Goal: Task Accomplishment & Management: Manage account settings

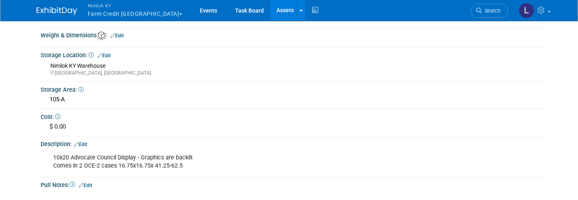
click at [120, 9] on span "Nimlok KY" at bounding box center [135, 5] width 95 height 9
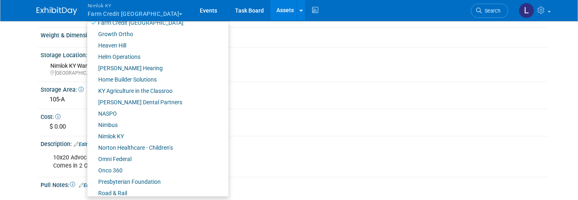
scroll to position [259, 0]
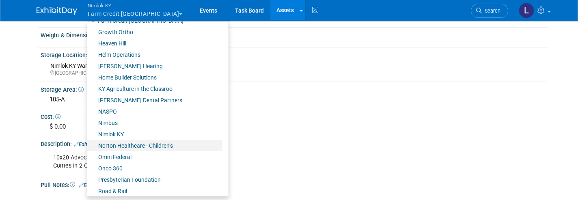
click at [127, 145] on link "Norton Healthcare - Children’s" at bounding box center [154, 145] width 135 height 11
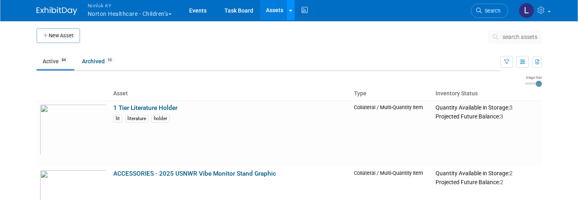
click at [292, 7] on div at bounding box center [290, 10] width 3 height 8
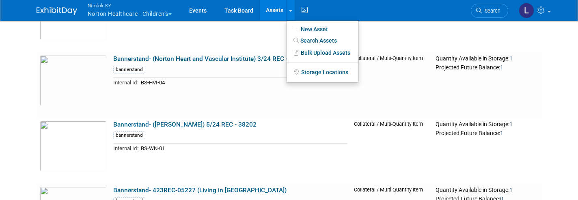
scroll to position [1232, 0]
click at [318, 30] on link "New Asset" at bounding box center [323, 29] width 72 height 11
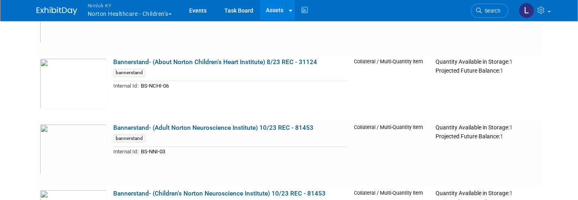
scroll to position [0, 0]
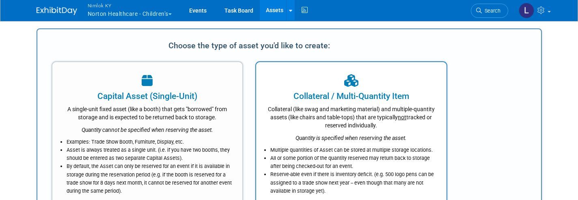
click at [373, 136] on icon "Quantity is specified when reserving the asset." at bounding box center [351, 138] width 111 height 6
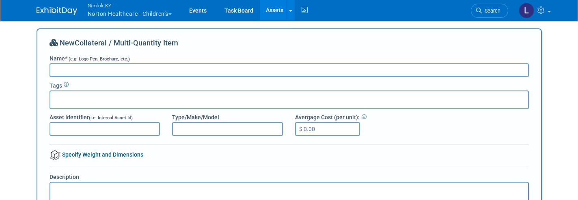
click at [69, 68] on input "Name * (e.g. Logo Pen, Brochure, etc.)" at bounding box center [289, 70] width 479 height 14
type input "Bannerstand (Dreaming Big for Kids) 7/25 NC-93450"
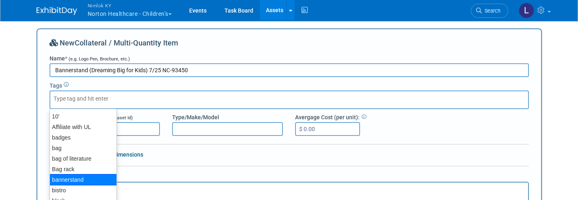
click at [83, 181] on div "bannerstand" at bounding box center [84, 179] width 68 height 11
type input "bannerstand"
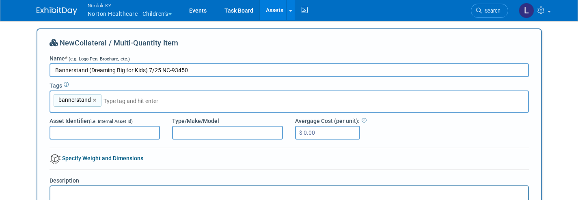
click at [73, 70] on input "Bannerstand (Dreaming Big for Kids) 7/25 NC-93450" at bounding box center [289, 70] width 479 height 14
type input "Banner stand (Dreaming Big for Kids) 7/25 NC-93450"
click at [74, 100] on span "bannerstand" at bounding box center [74, 100] width 34 height 8
type input "bannerstand"
click at [93, 98] on link "×" at bounding box center [95, 100] width 5 height 9
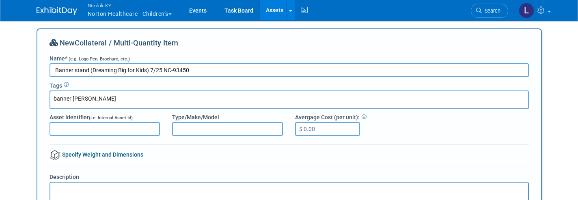
type input "banner stand"
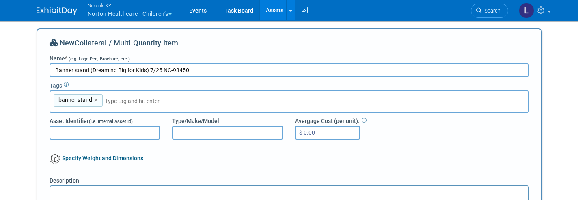
click at [67, 135] on input "Asset Identifier (i.e. Internal Asset Id)" at bounding box center [105, 133] width 111 height 14
type input "BS"
click at [91, 68] on input "Banner stand (Dreaming Big for Kids) 7/25 NC-93450" at bounding box center [289, 70] width 479 height 14
click at [90, 68] on input "Banner stand (Dreaming Big for Kids) 7/25 NC-93450" at bounding box center [289, 70] width 479 height 14
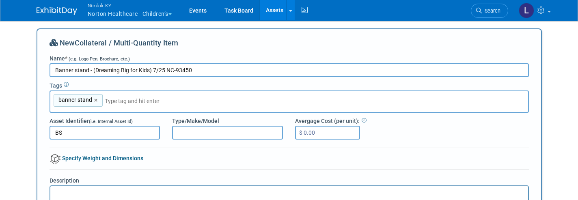
click at [153, 69] on input "Banner stand - (Dreaming Big for Kids) 7/25 NC-93450" at bounding box center [289, 70] width 479 height 14
type input "Banner stand - (Dreaming Big for Kids) - 7/25 NC-93450"
click at [71, 136] on input "BS" at bounding box center [105, 133] width 111 height 14
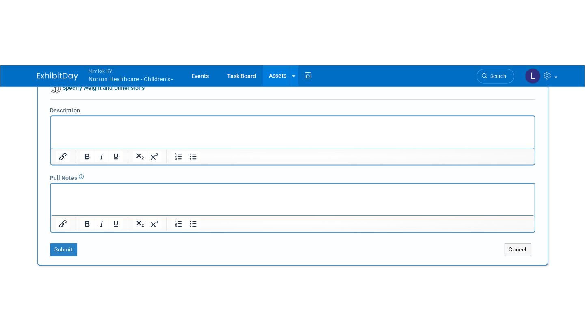
scroll to position [136, 0]
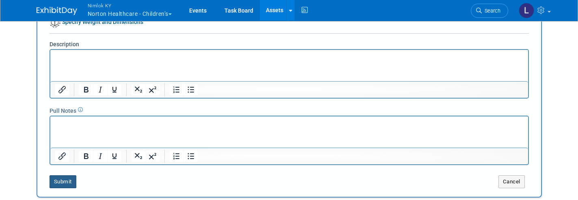
type input "BS-DBFK-11"
click at [63, 181] on button "Submit" at bounding box center [63, 181] width 27 height 13
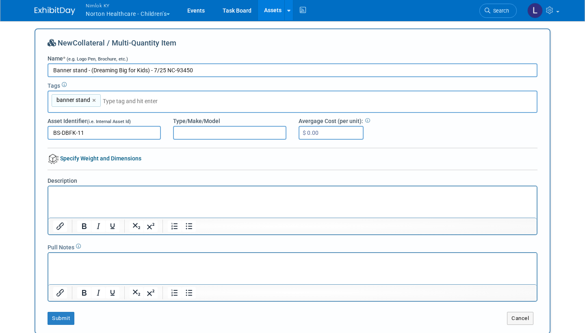
scroll to position [0, 0]
click at [276, 10] on link "Assets" at bounding box center [273, 10] width 30 height 20
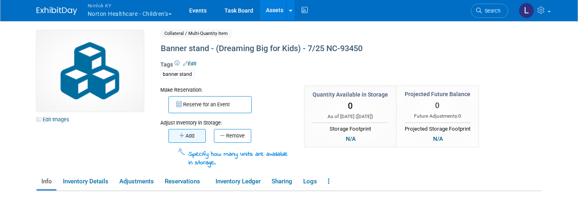
click at [193, 132] on button "Add" at bounding box center [186, 136] width 37 height 14
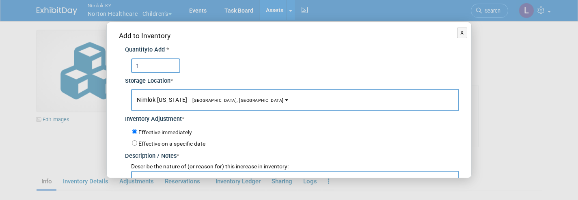
type input "1"
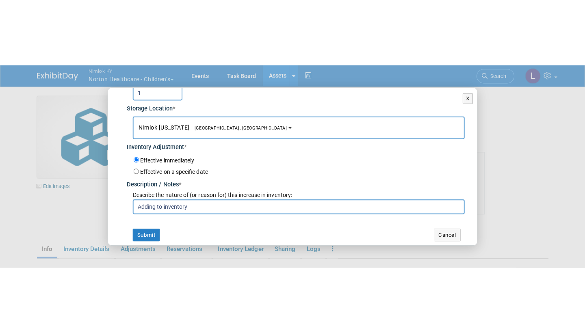
scroll to position [38, 0]
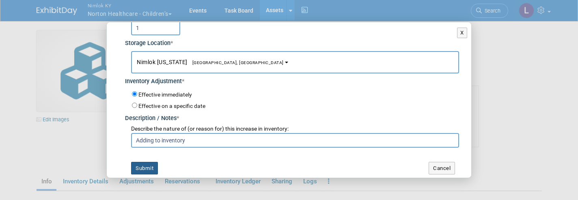
type input "Adding to inventory"
click at [151, 162] on button "Submit" at bounding box center [144, 168] width 27 height 13
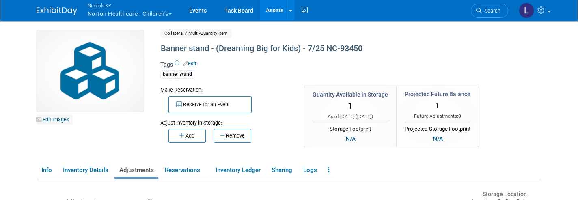
click at [57, 118] on link "Edit Images" at bounding box center [55, 119] width 36 height 10
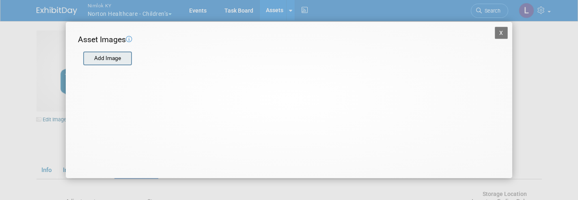
click at [108, 58] on input "file" at bounding box center [83, 58] width 97 height 12
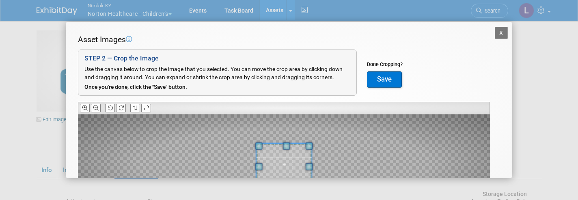
drag, startPoint x: 277, startPoint y: 25, endPoint x: 281, endPoint y: -20, distance: 45.6
click at [281, 0] on html "Nimlok KY Norton Healthcare - Children’s Explore: My Workspaces 46 Go to Worksp…" at bounding box center [289, 100] width 578 height 200
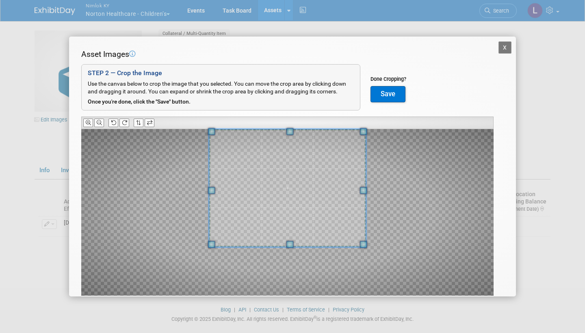
click at [295, 126] on div "Asset Images Add Image STEP 2 — Crop the Image Use the canvas below to crop the…" at bounding box center [292, 185] width 422 height 272
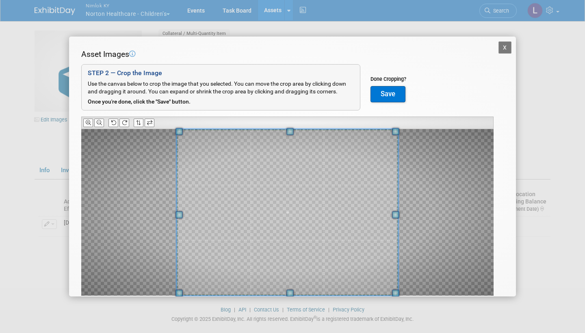
click at [289, 200] on div "X Asset Images Add Image STEP 2 — Crop the Image Use the canvas below to crop t…" at bounding box center [292, 166] width 585 height 333
click at [386, 91] on button "Save" at bounding box center [387, 94] width 35 height 16
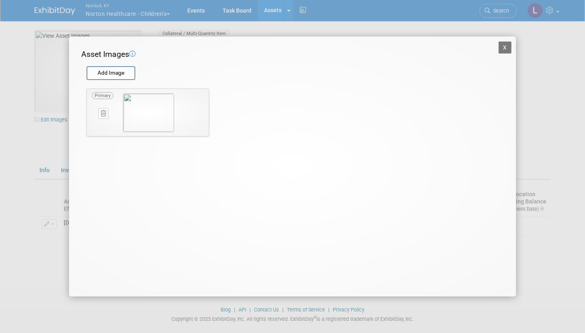
click at [508, 45] on button "X" at bounding box center [504, 47] width 13 height 12
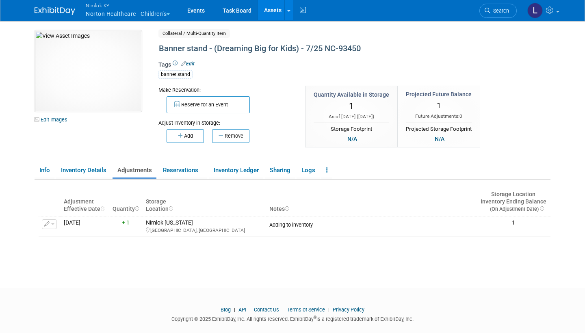
click at [508, 45] on div "10047893-10728877-0542d1d3-1683-4909-9d05-8fc5c7c9bfed.jpg Edit Images Collater…" at bounding box center [292, 93] width 528 height 126
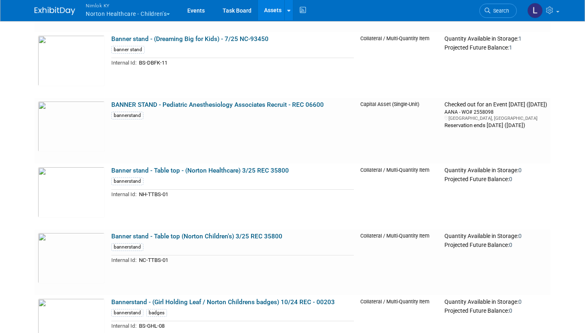
scroll to position [660, 0]
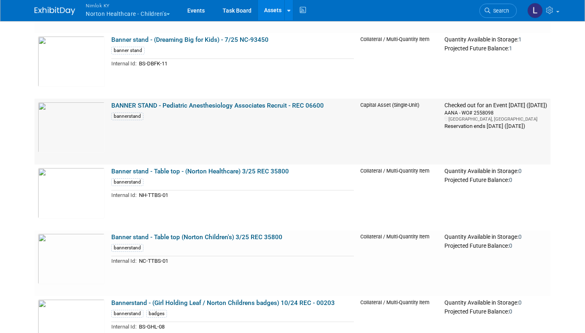
click at [162, 102] on link "BANNER STAND - Pediatric Anesthesiology Associates Recruit - REC 06600" at bounding box center [217, 105] width 212 height 7
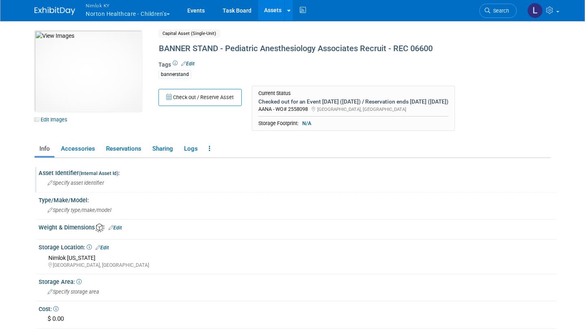
click at [73, 173] on div "Asset Identifier (Internal Asset Id) :" at bounding box center [298, 172] width 518 height 10
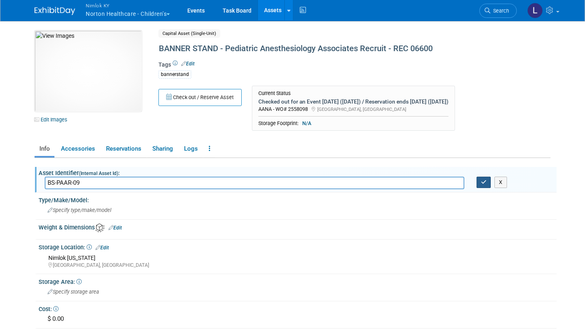
type input "BS-PAAR-09"
click at [485, 180] on icon "button" at bounding box center [484, 181] width 6 height 5
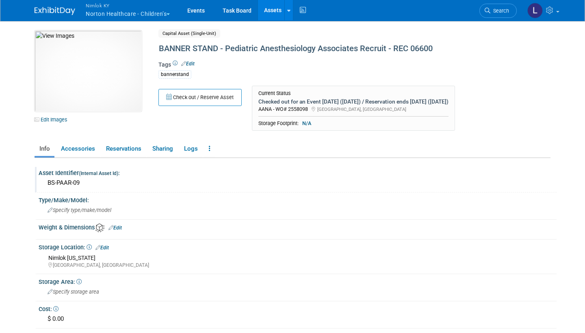
click at [276, 9] on link "Assets" at bounding box center [273, 10] width 30 height 20
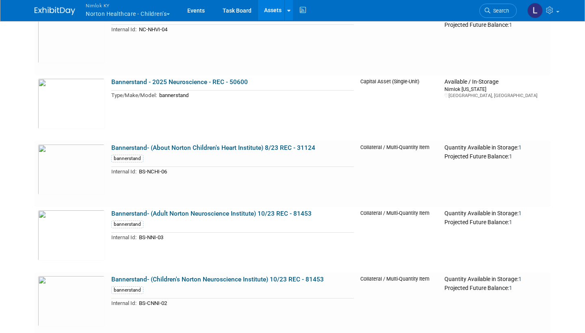
scroll to position [1012, 0]
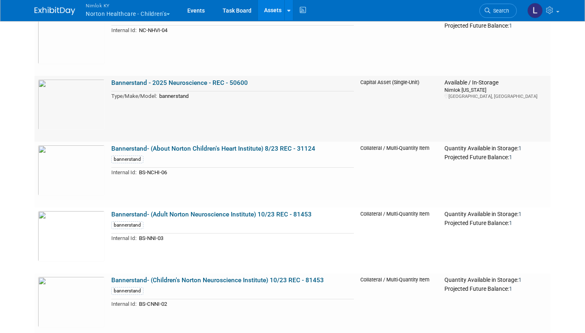
click at [145, 80] on link "Bannerstand - 2025 Neuroscience - REC - 50600" at bounding box center [179, 82] width 136 height 7
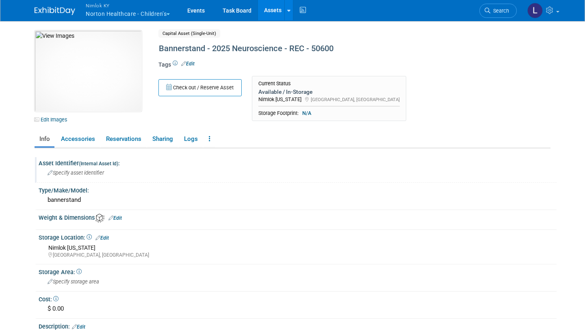
click at [68, 165] on div "Asset Identifier (Internal Asset Id) :" at bounding box center [298, 162] width 518 height 10
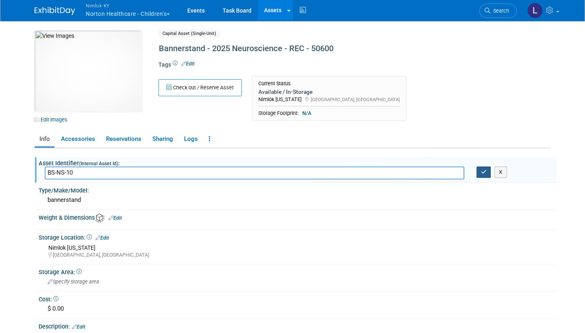
type input "BS-NS-10"
click at [481, 169] on icon "button" at bounding box center [484, 171] width 6 height 5
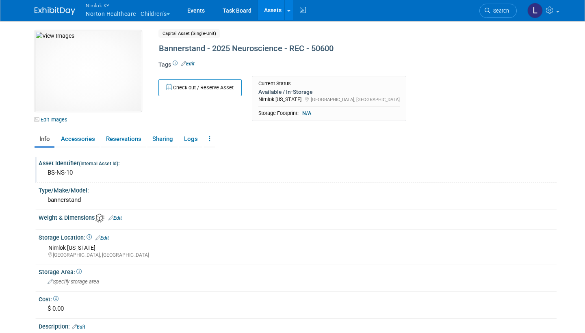
click at [278, 8] on link "Assets" at bounding box center [273, 10] width 30 height 20
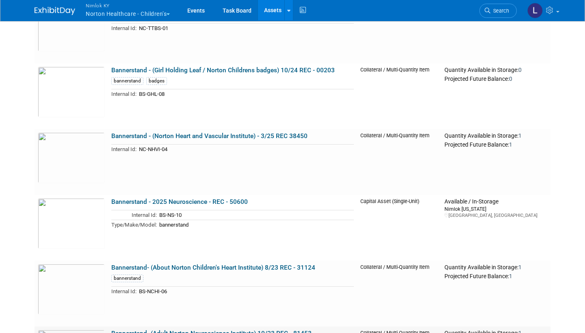
scroll to position [890, 0]
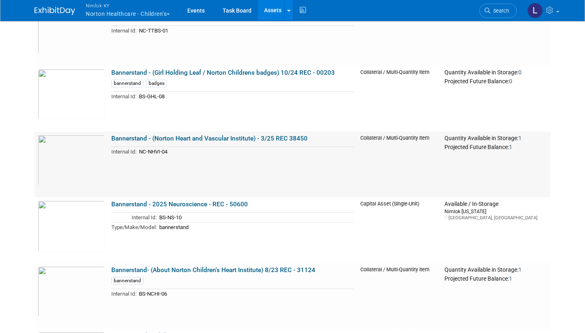
click at [155, 138] on link "Bannerstand - (Norton Heart and Vascular Institute) - 3/25 REC 38450" at bounding box center [209, 138] width 196 height 7
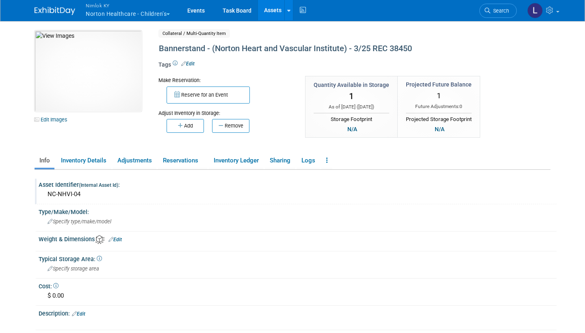
click at [64, 191] on div "NC-NHVI-04" at bounding box center [297, 194] width 505 height 13
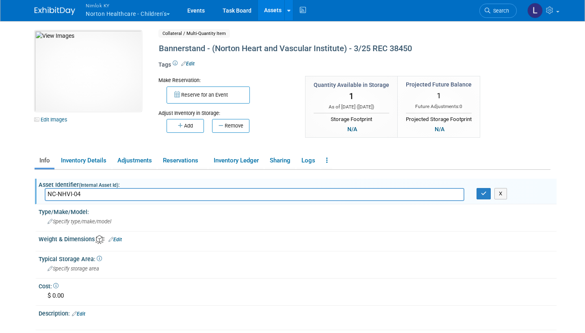
click at [56, 192] on input "NC-NHVI-04" at bounding box center [254, 194] width 419 height 13
type input "BS-NHVI-04"
click at [483, 191] on icon "button" at bounding box center [484, 193] width 6 height 5
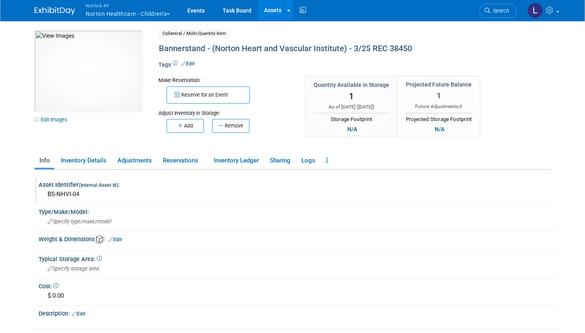
click at [276, 10] on link "Assets" at bounding box center [273, 10] width 30 height 20
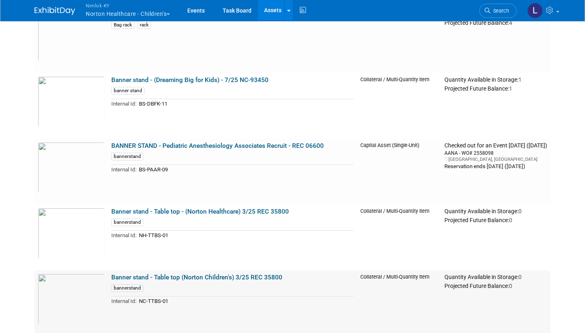
scroll to position [619, 0]
click at [196, 8] on link "Events" at bounding box center [196, 10] width 30 height 20
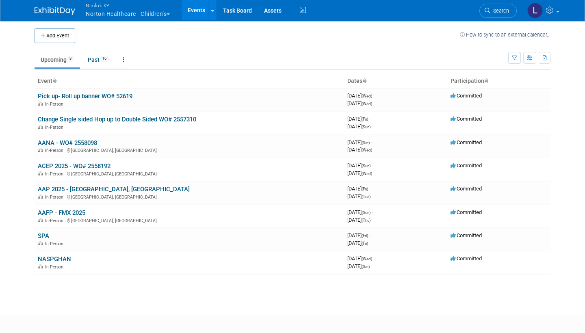
click at [62, 60] on link "Upcoming 8" at bounding box center [57, 59] width 45 height 15
click at [77, 139] on link "AANA - WO# 2558098" at bounding box center [67, 142] width 59 height 7
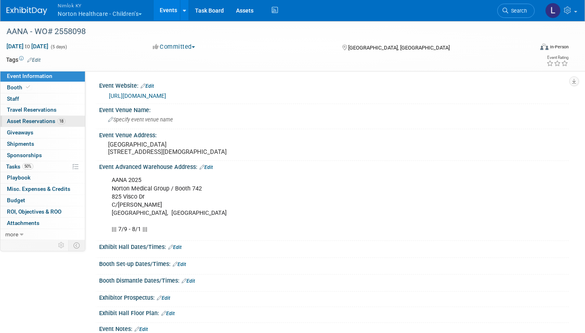
click at [47, 119] on span "Asset Reservations 18" at bounding box center [36, 121] width 58 height 6
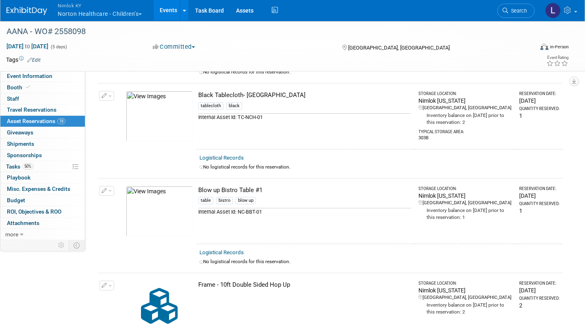
scroll to position [1072, 0]
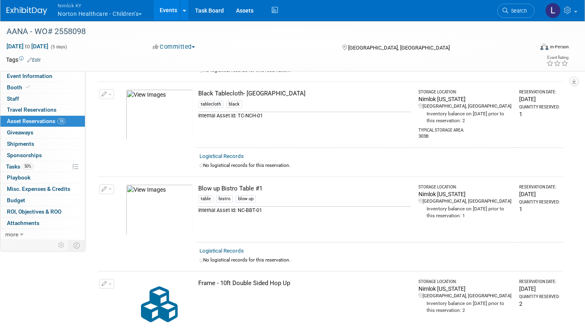
click at [168, 10] on link "Events" at bounding box center [168, 10] width 30 height 20
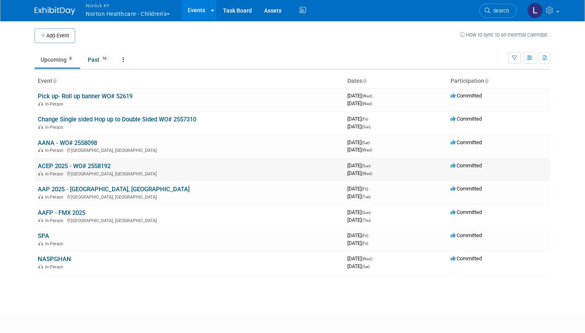
click at [84, 162] on link "ACEP 2025 - WO# 2558192" at bounding box center [74, 165] width 73 height 7
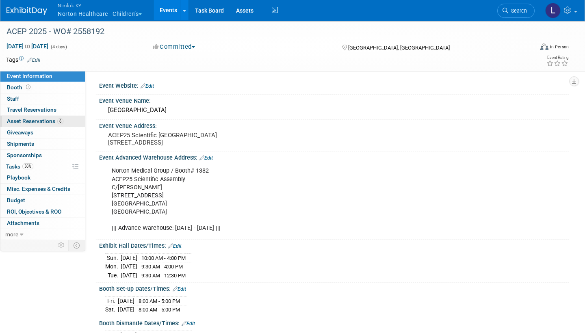
click at [49, 121] on span "Asset Reservations 6" at bounding box center [35, 121] width 56 height 6
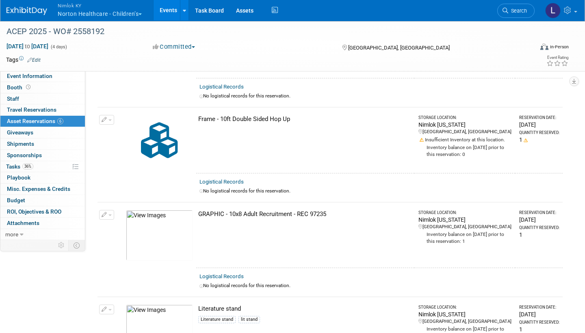
scroll to position [288, 0]
click at [177, 8] on link "Events" at bounding box center [168, 10] width 30 height 20
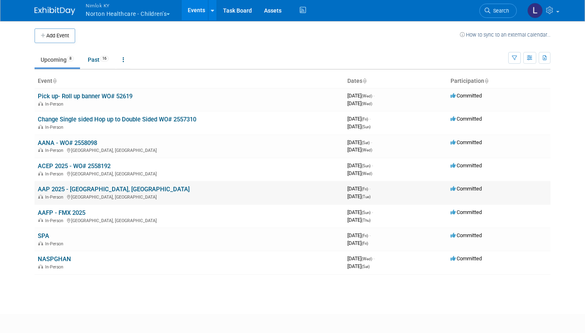
click at [74, 186] on link "AAP 2025 - [GEOGRAPHIC_DATA], [GEOGRAPHIC_DATA]" at bounding box center [114, 189] width 152 height 7
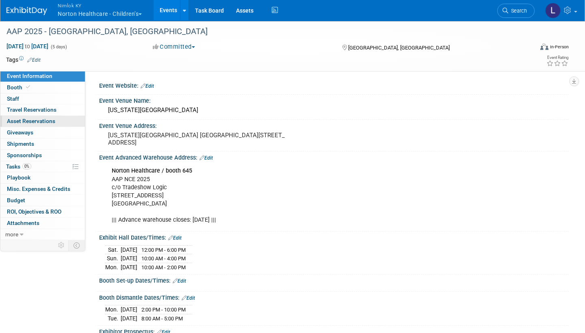
click at [47, 121] on span "Asset Reservations 0" at bounding box center [31, 121] width 48 height 6
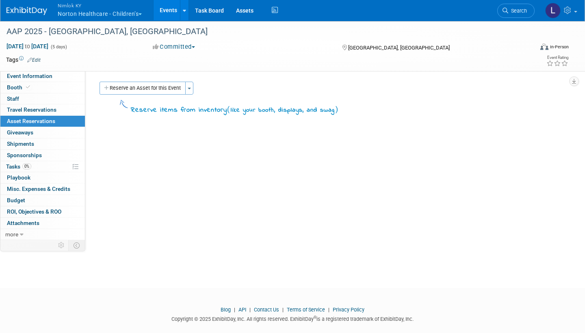
click at [169, 12] on link "Events" at bounding box center [168, 10] width 30 height 20
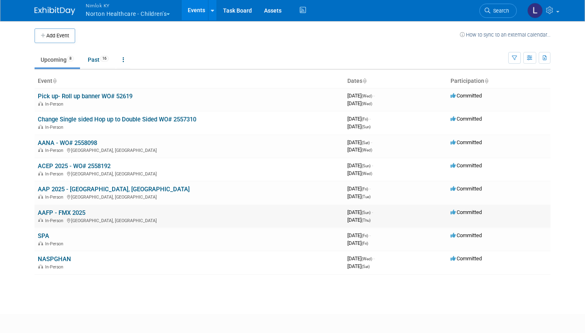
click at [68, 209] on link "AAFP - FMX 2025" at bounding box center [61, 212] width 47 height 7
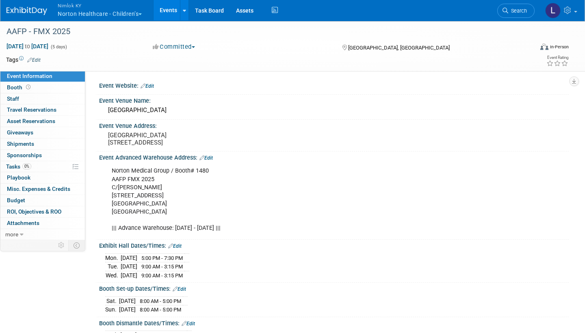
click at [171, 10] on link "Events" at bounding box center [168, 10] width 30 height 20
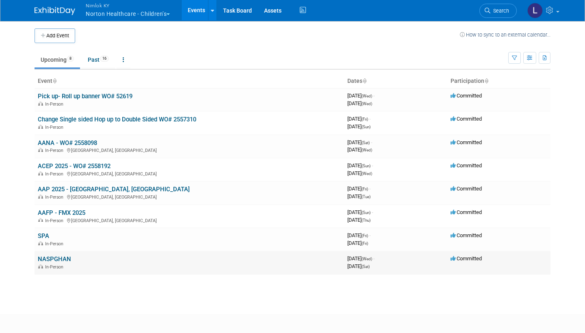
click at [62, 255] on link "NASPGHAN" at bounding box center [54, 258] width 33 height 7
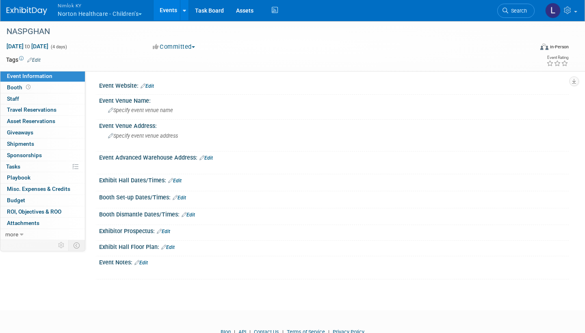
click at [173, 9] on link "Events" at bounding box center [168, 10] width 30 height 20
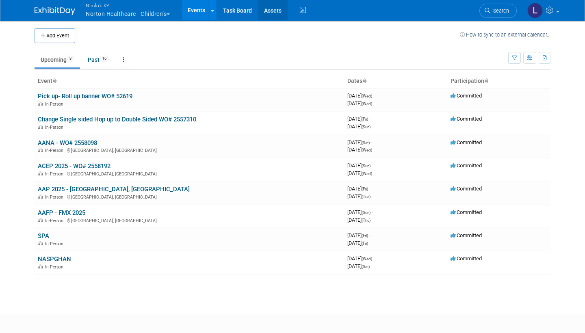
click at [268, 11] on link "Assets" at bounding box center [273, 10] width 30 height 20
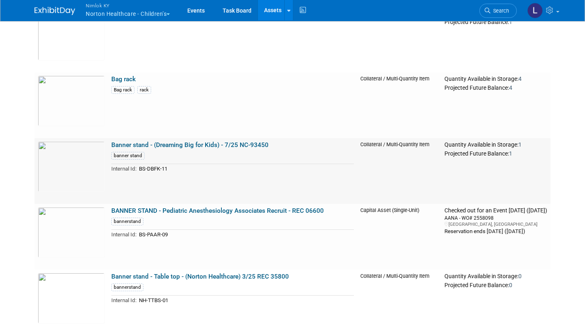
scroll to position [555, 0]
drag, startPoint x: 145, startPoint y: 1, endPoint x: 155, endPoint y: 94, distance: 93.1
